Goal: Navigation & Orientation: Find specific page/section

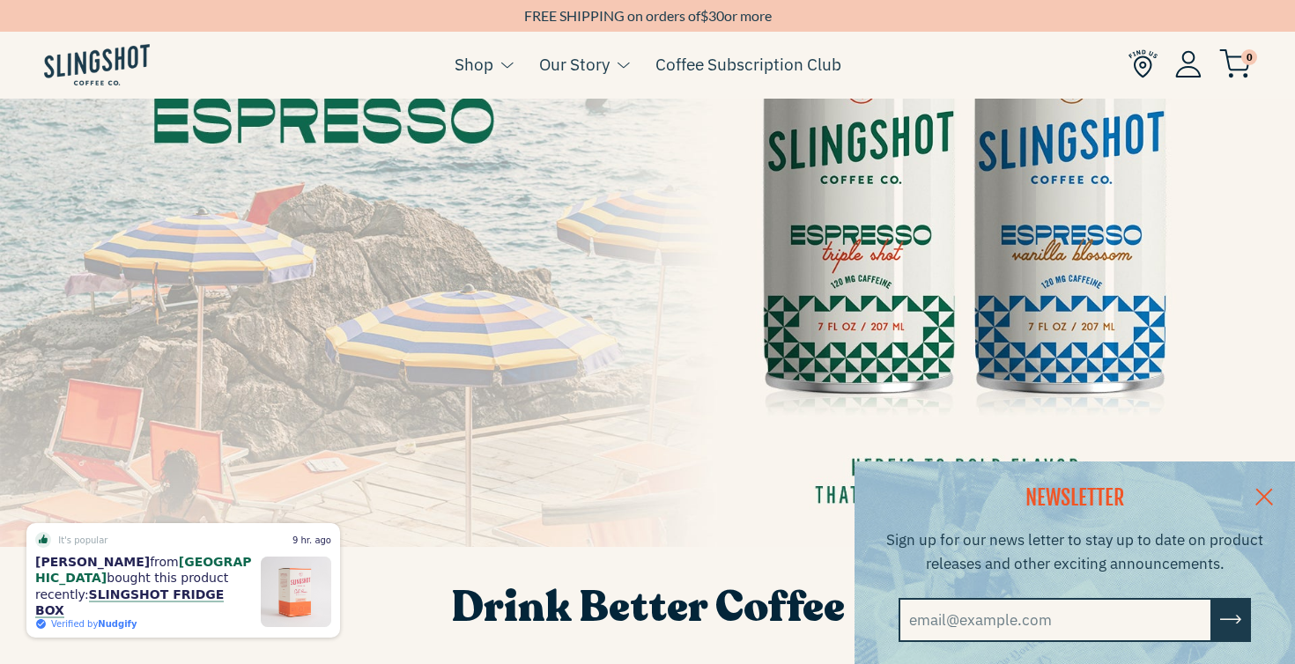
scroll to position [285, 0]
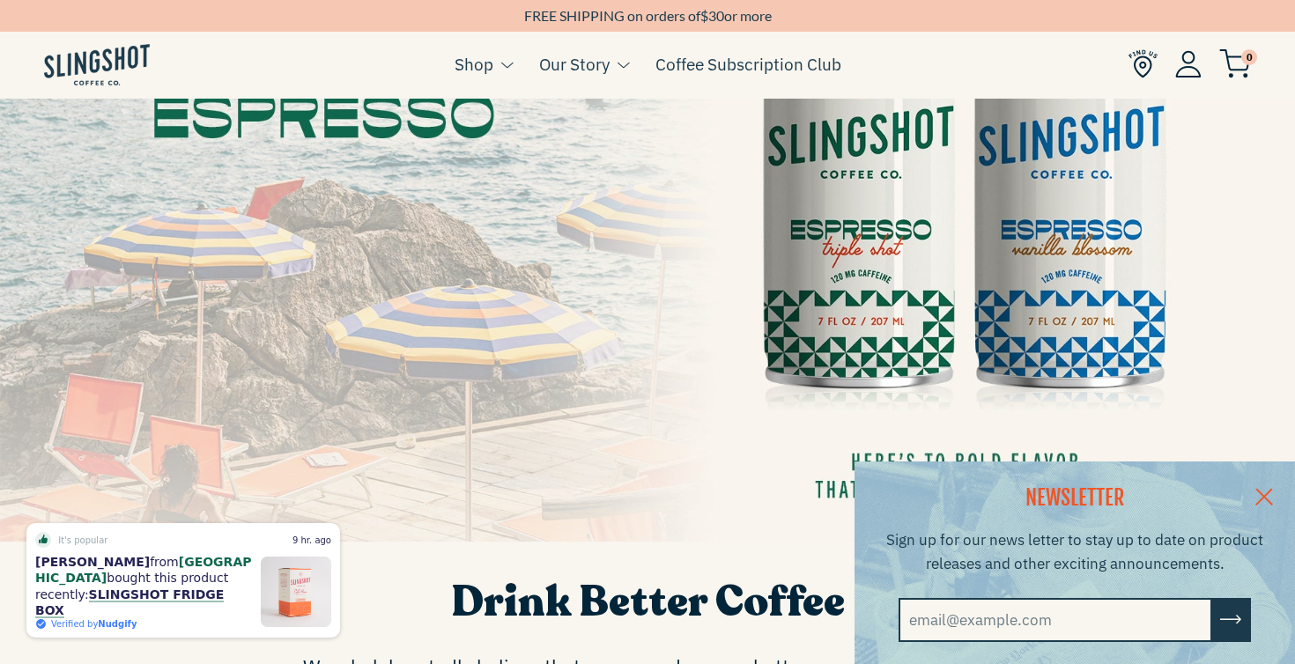
click at [1265, 490] on link at bounding box center [1264, 496] width 62 height 68
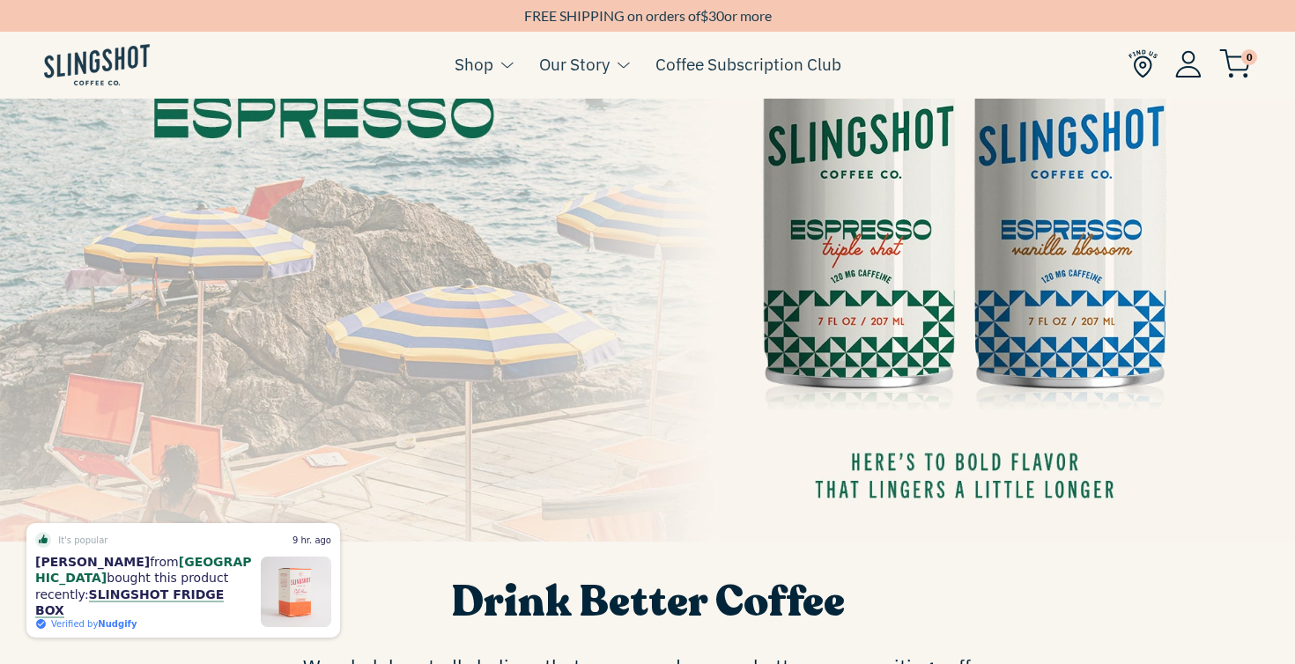
scroll to position [285, 0]
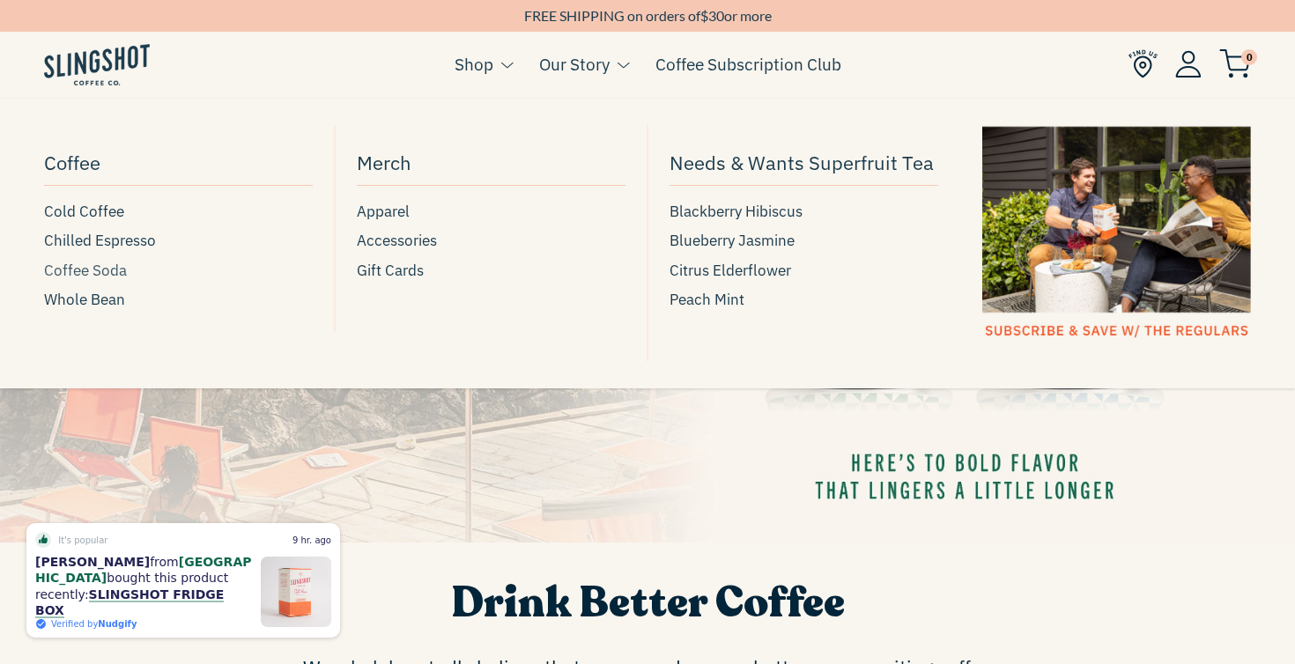
click at [84, 270] on span "Coffee Soda" at bounding box center [85, 271] width 83 height 24
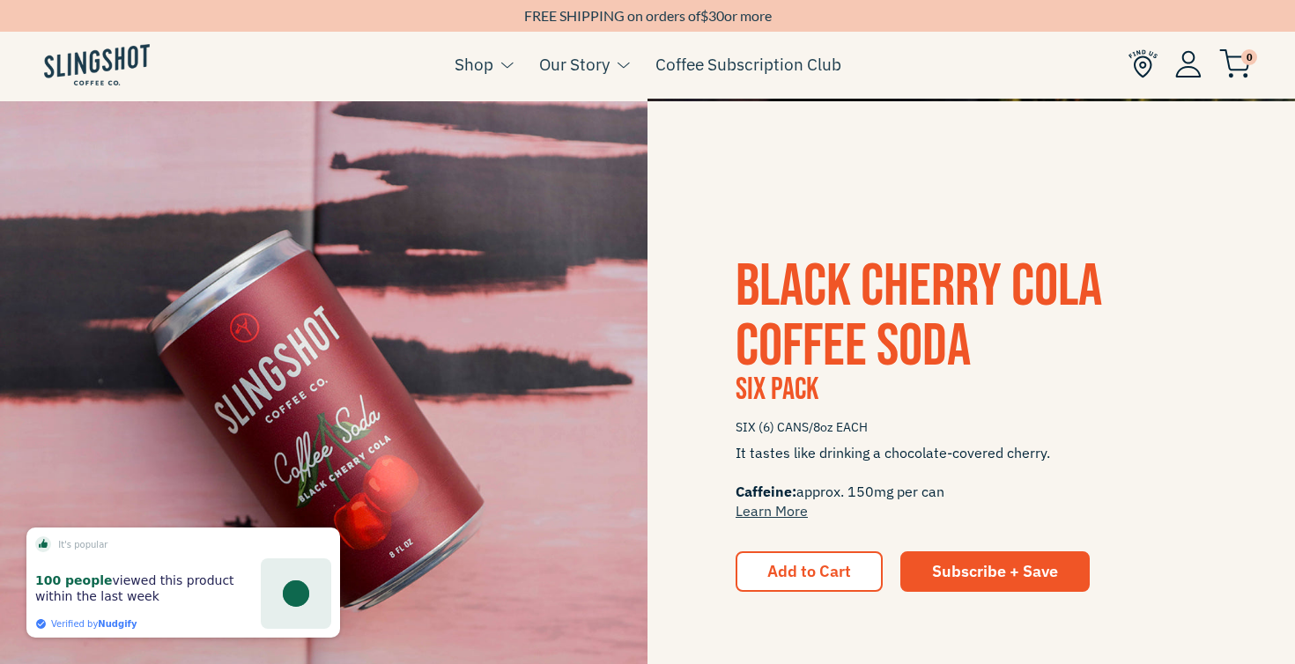
scroll to position [944, 0]
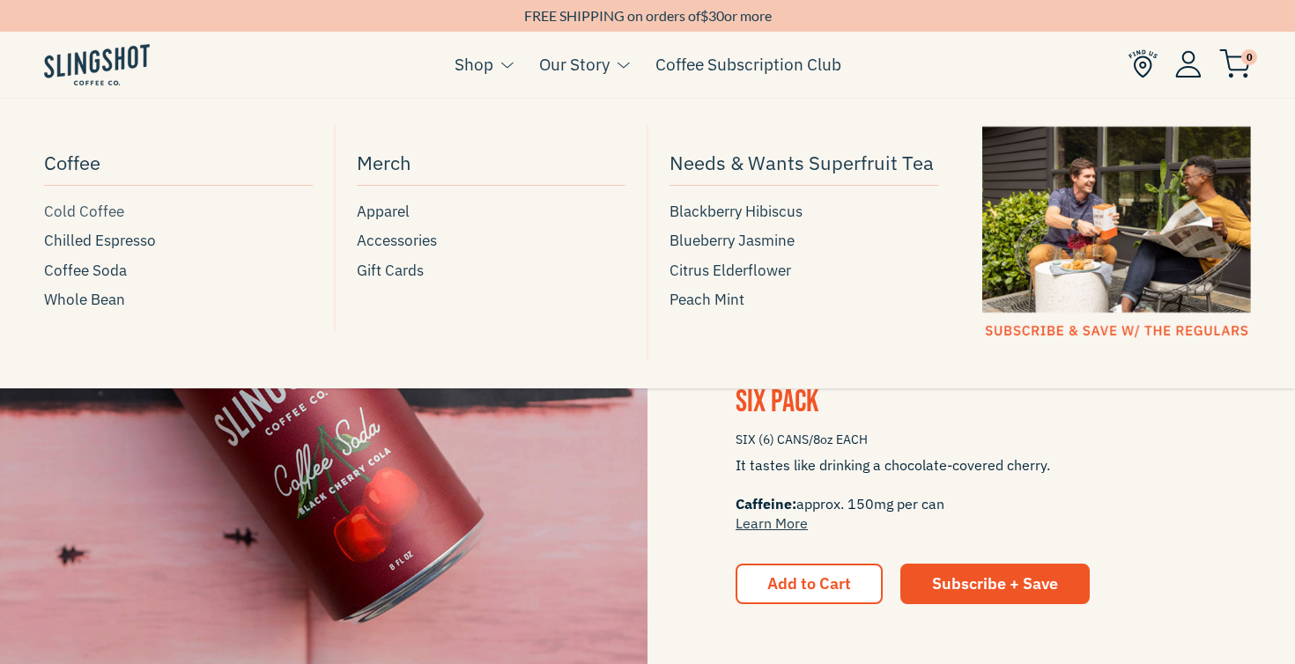
click at [81, 219] on span "Cold Coffee" at bounding box center [84, 212] width 80 height 24
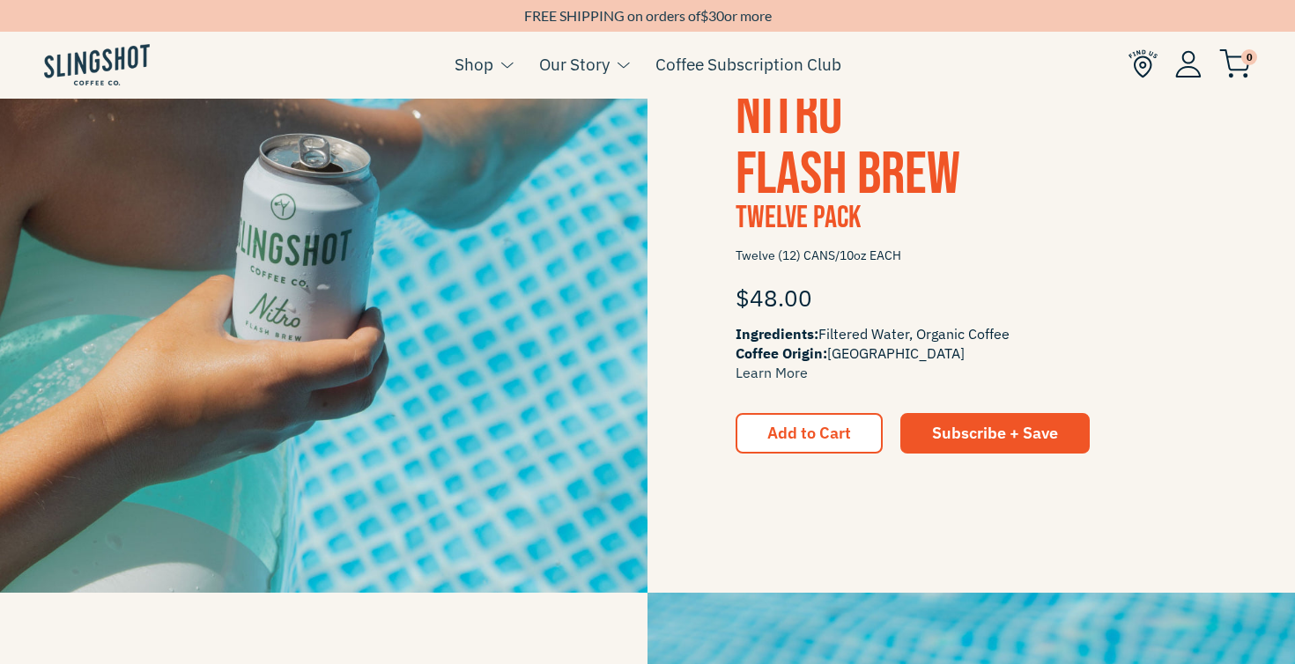
scroll to position [1096, 0]
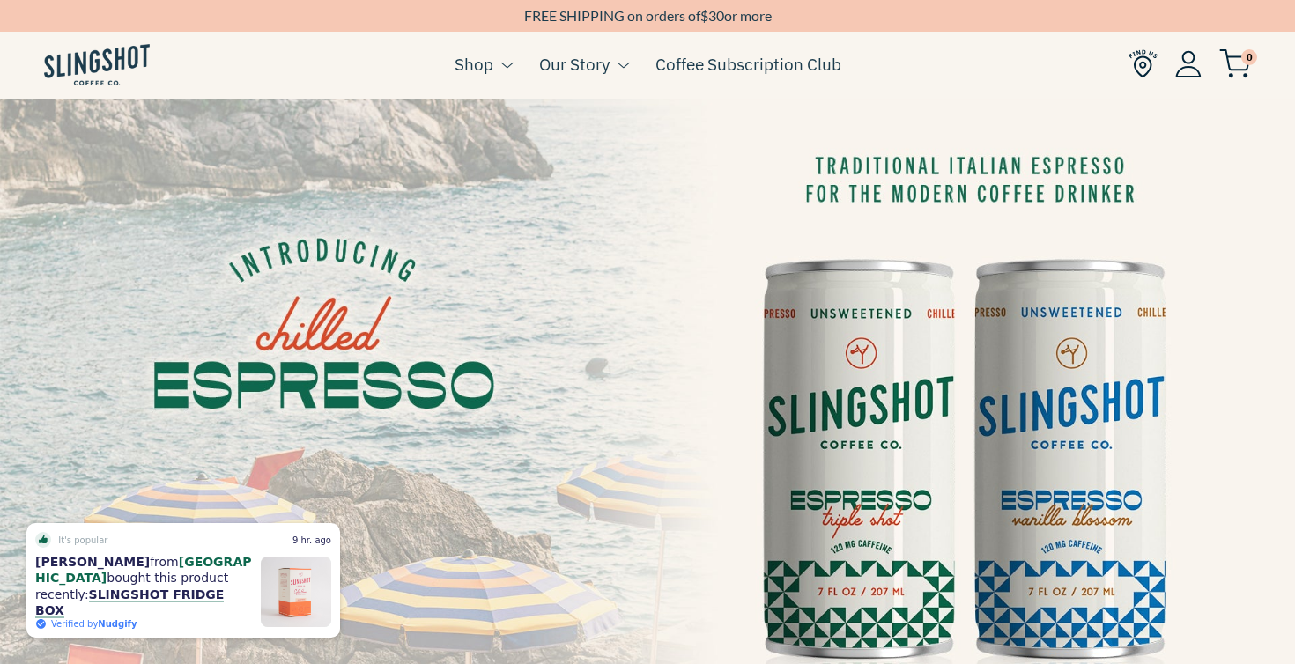
scroll to position [13, 0]
